Goal: Information Seeking & Learning: Compare options

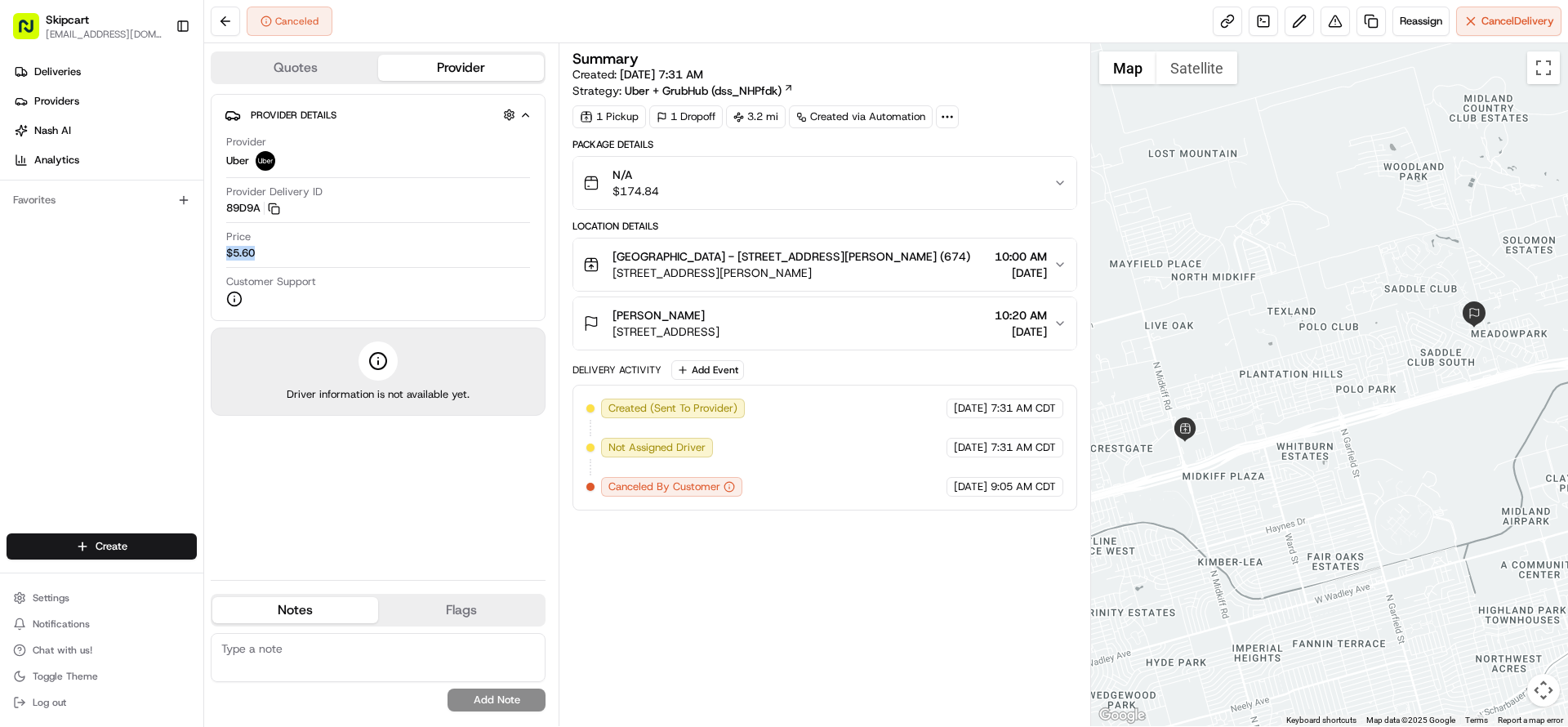
drag, startPoint x: 265, startPoint y: 250, endPoint x: 225, endPoint y: 245, distance: 40.3
click at [225, 245] on div "Provider Uber Provider Delivery ID 89D9A Copy del_aQ3lNczDStKRwoIHp8idmg 89D9A …" at bounding box center [377, 221] width 307 height 185
click at [1063, 180] on icon "button" at bounding box center [1060, 182] width 13 height 13
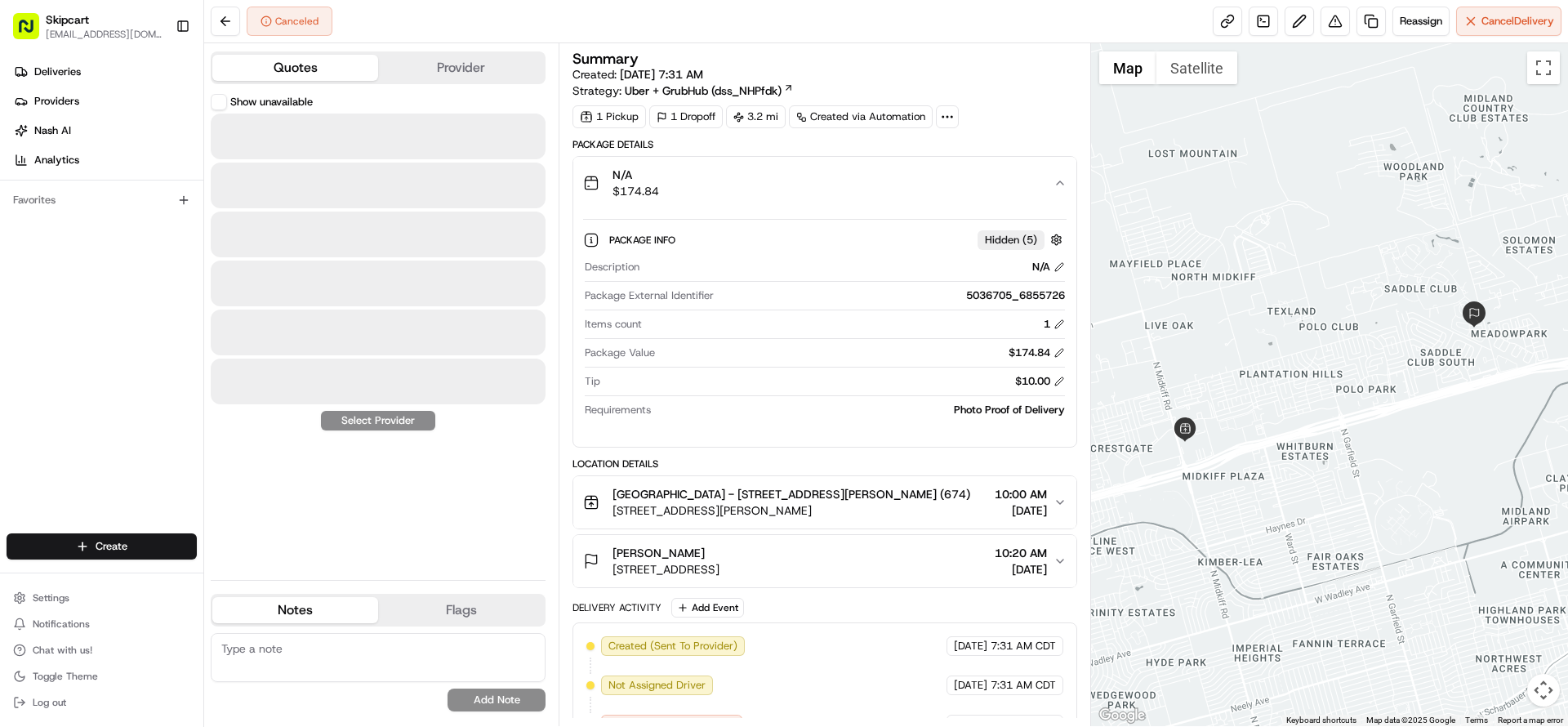
click at [313, 68] on button "Quotes" at bounding box center [295, 67] width 166 height 26
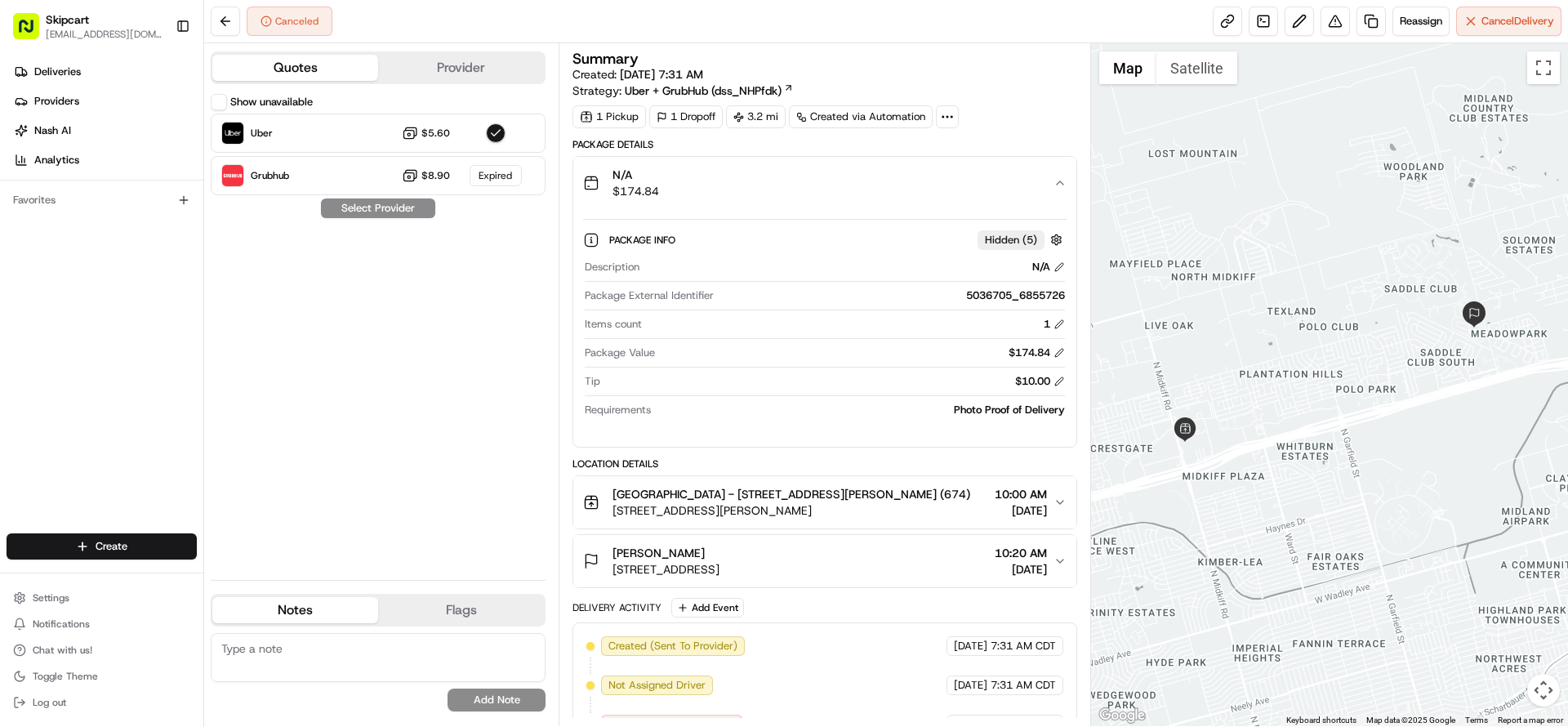
click at [451, 447] on div "Show unavailable Uber $5.60 Grubhub $8.90 Expired Select Provider" at bounding box center [378, 330] width 335 height 473
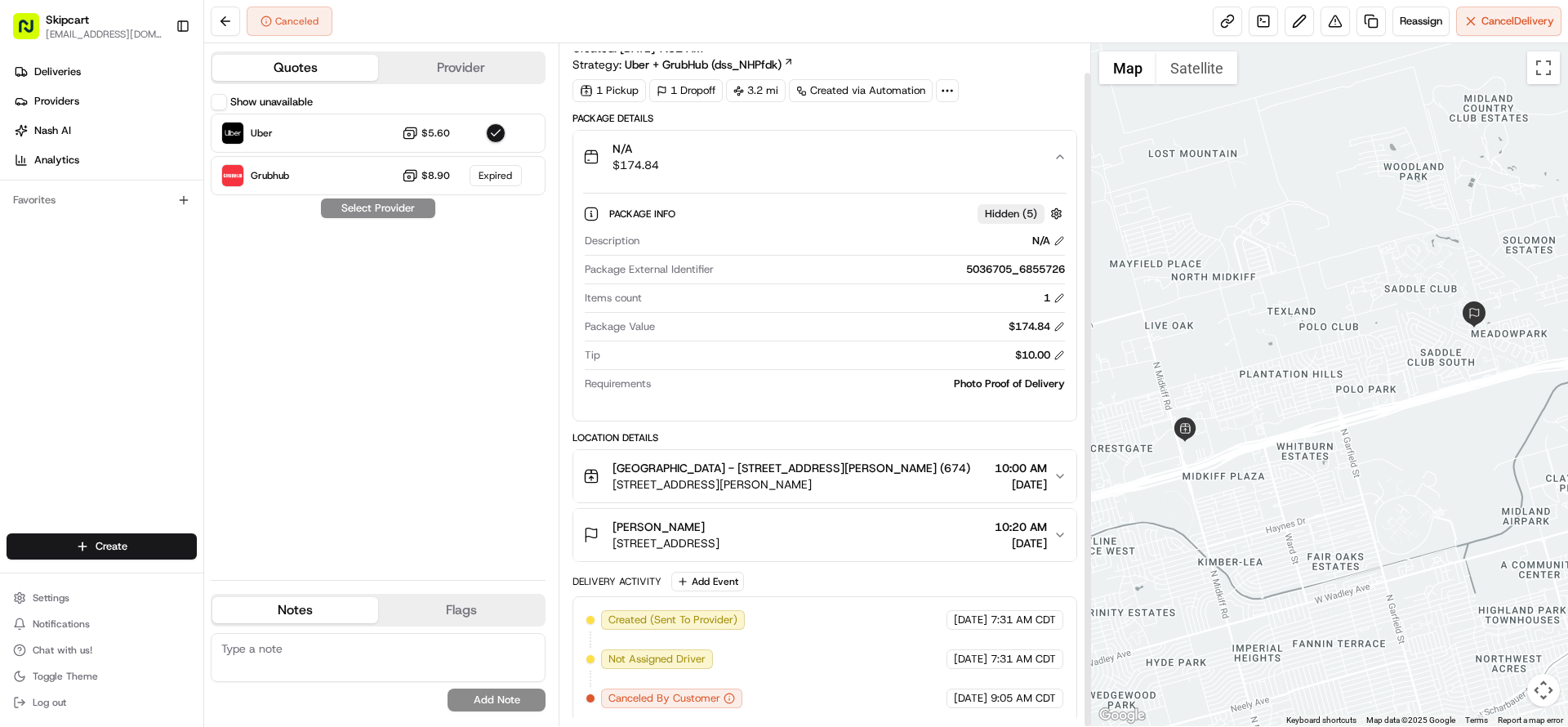
scroll to position [30, 0]
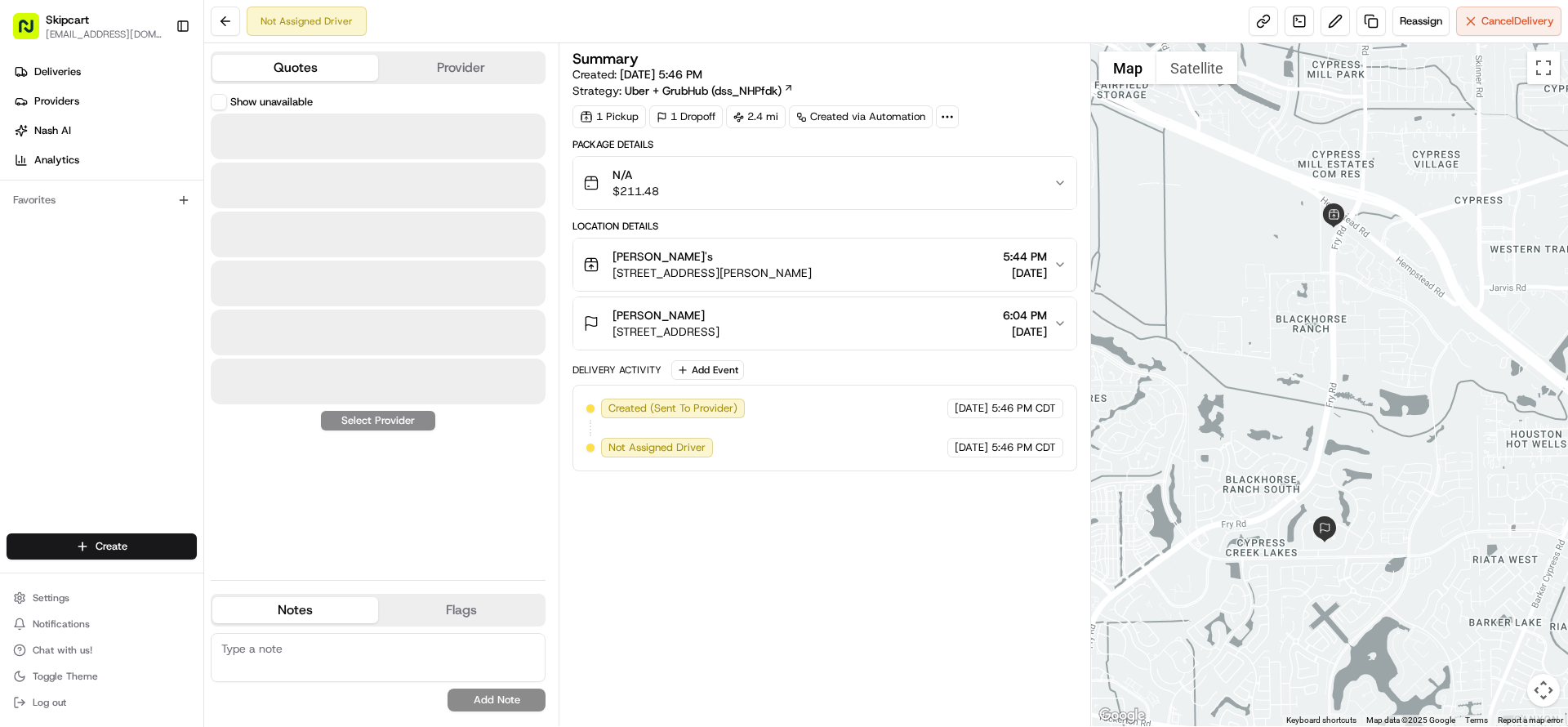
click at [326, 73] on button "Quotes" at bounding box center [295, 67] width 166 height 26
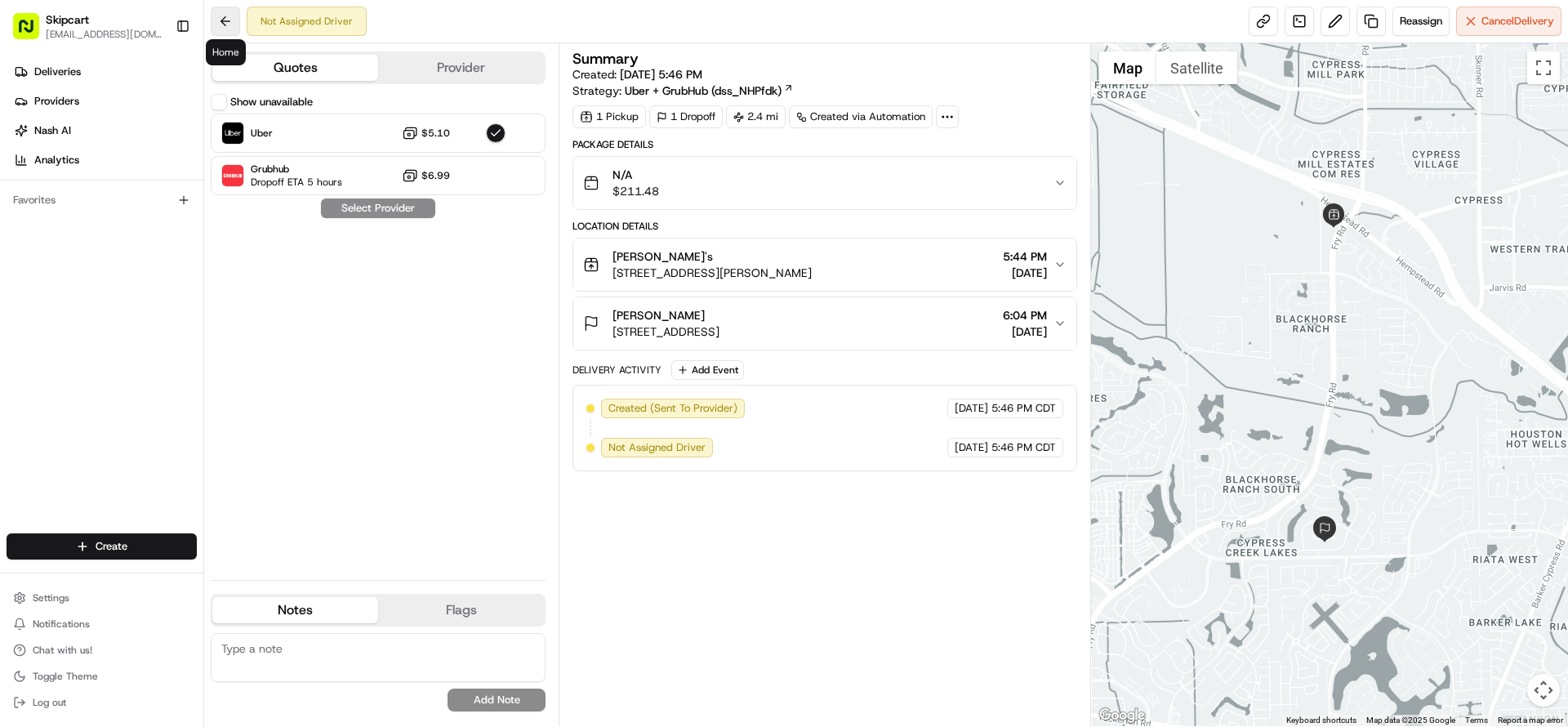
click at [229, 25] on button at bounding box center [225, 20] width 29 height 29
